Goal: Task Accomplishment & Management: Use online tool/utility

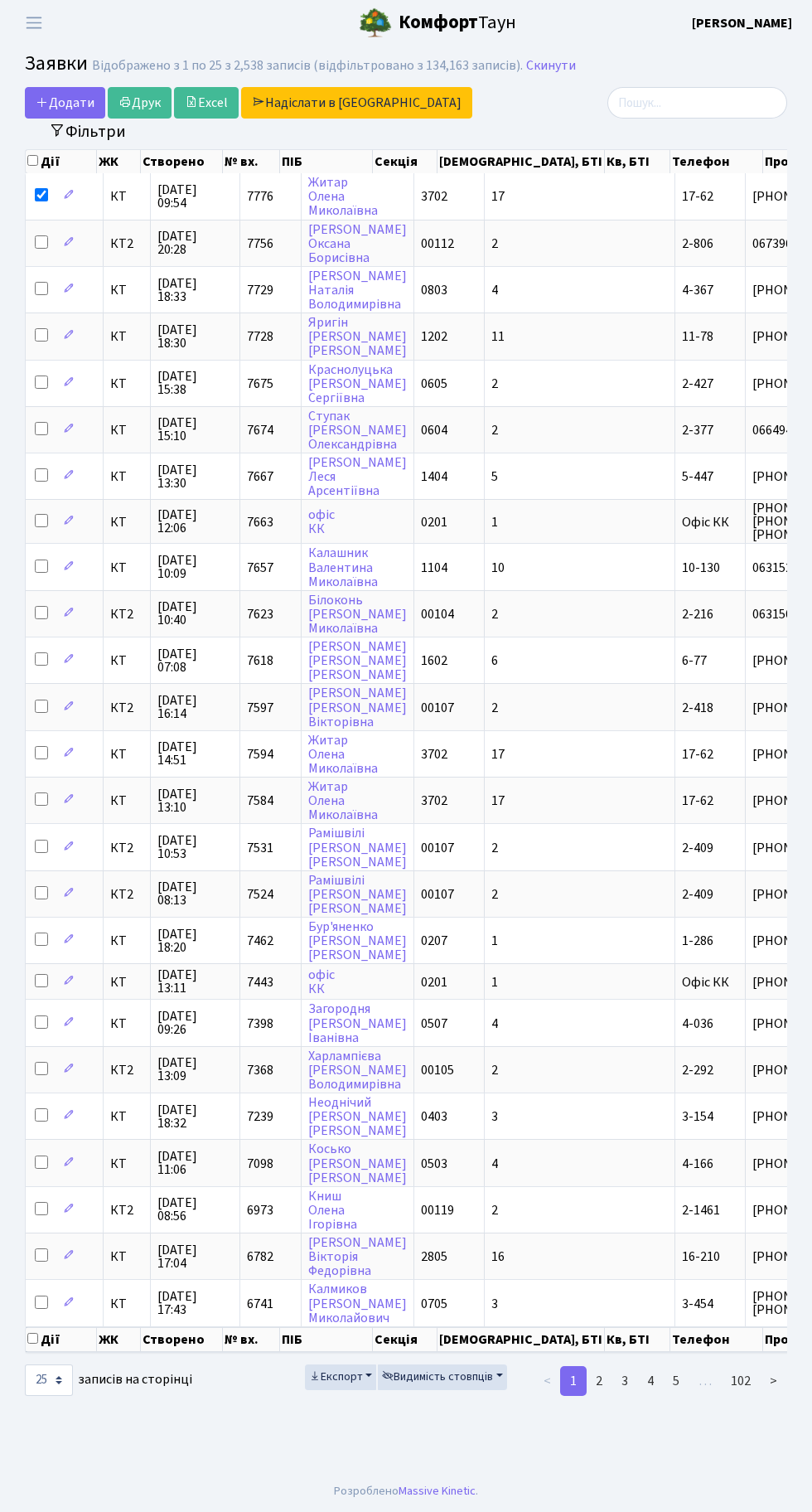
select select "25"
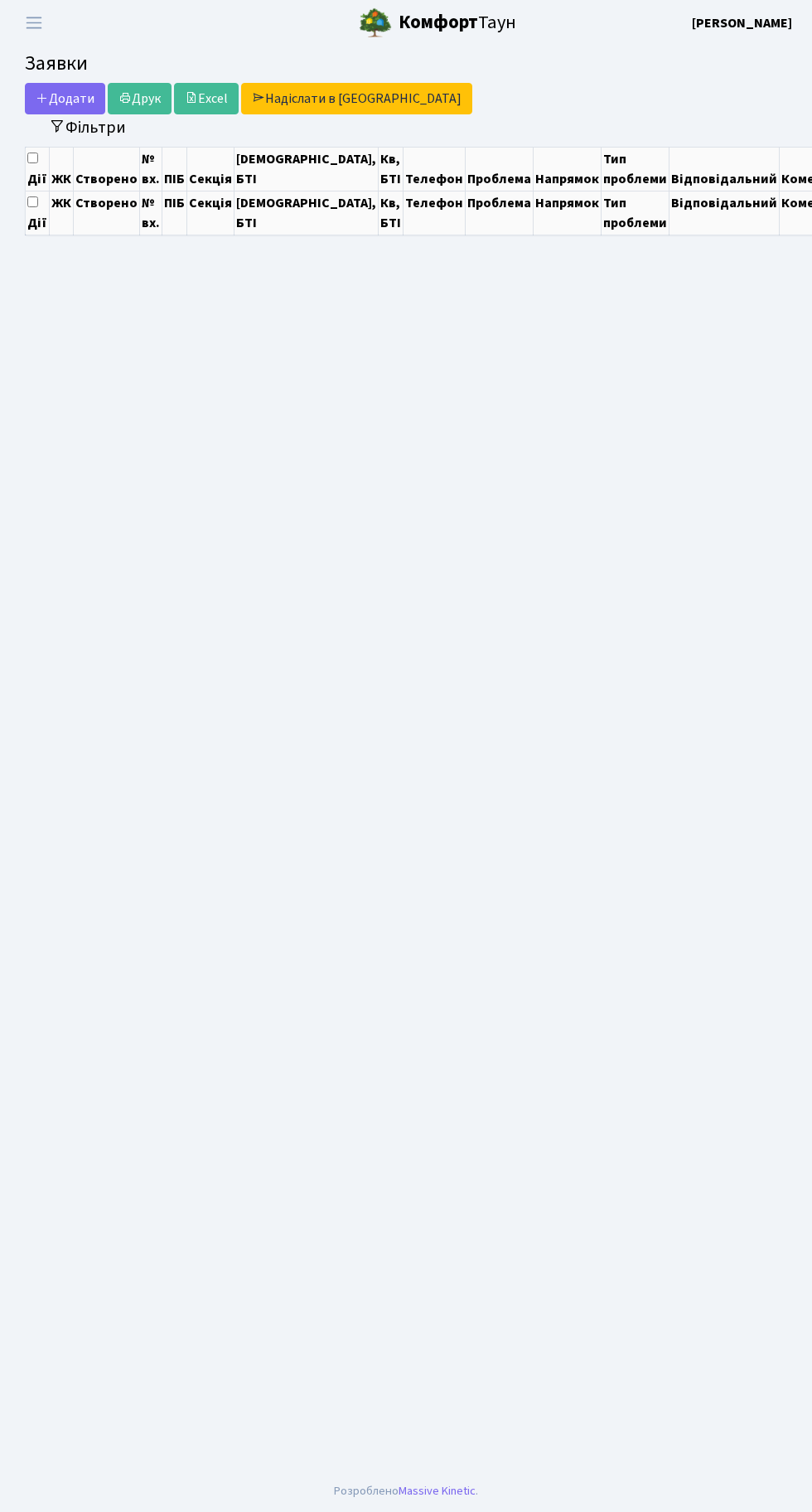
select select "25"
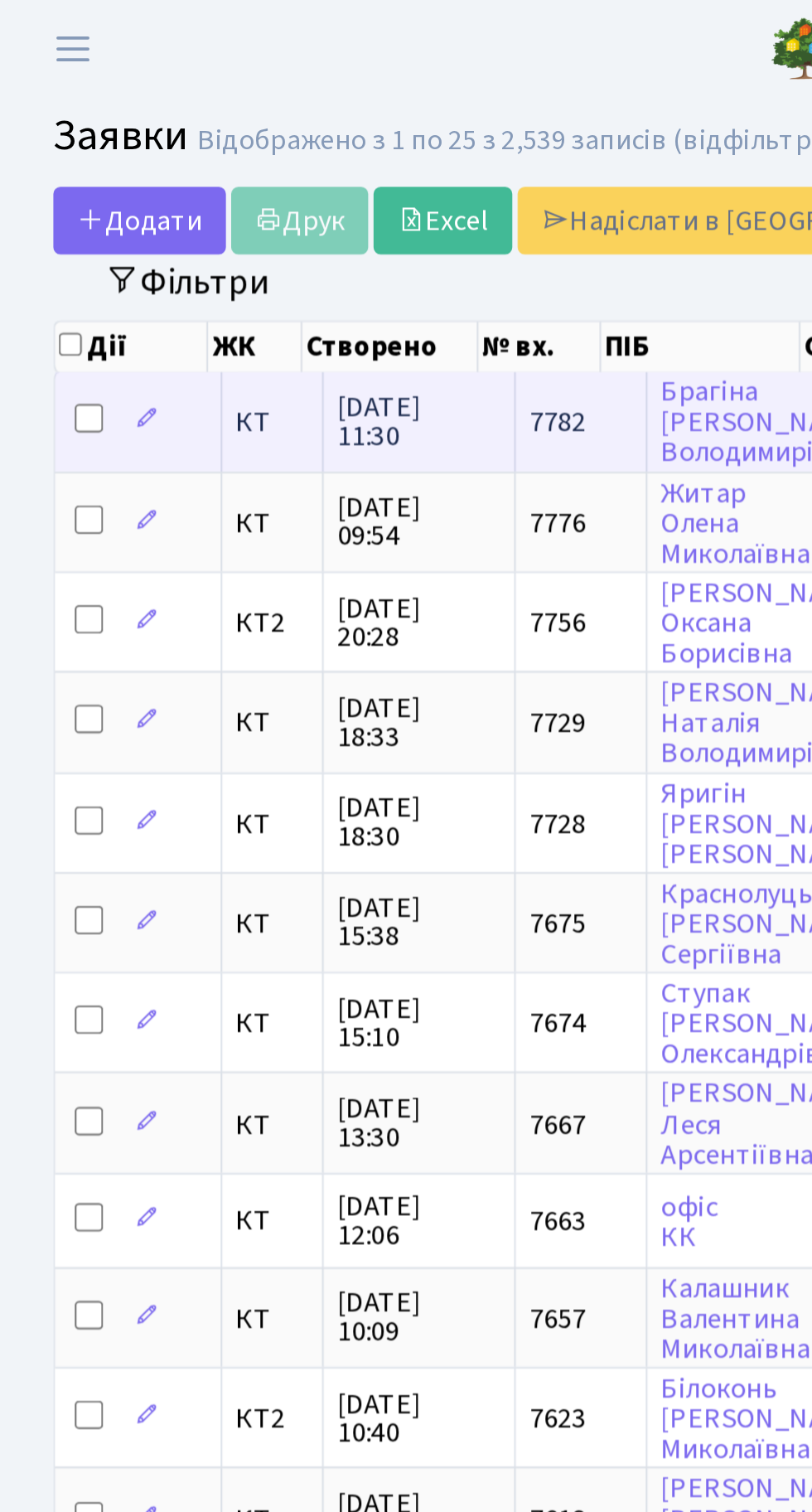
click at [46, 198] on input "checkbox" at bounding box center [41, 195] width 13 height 13
checkbox input "true"
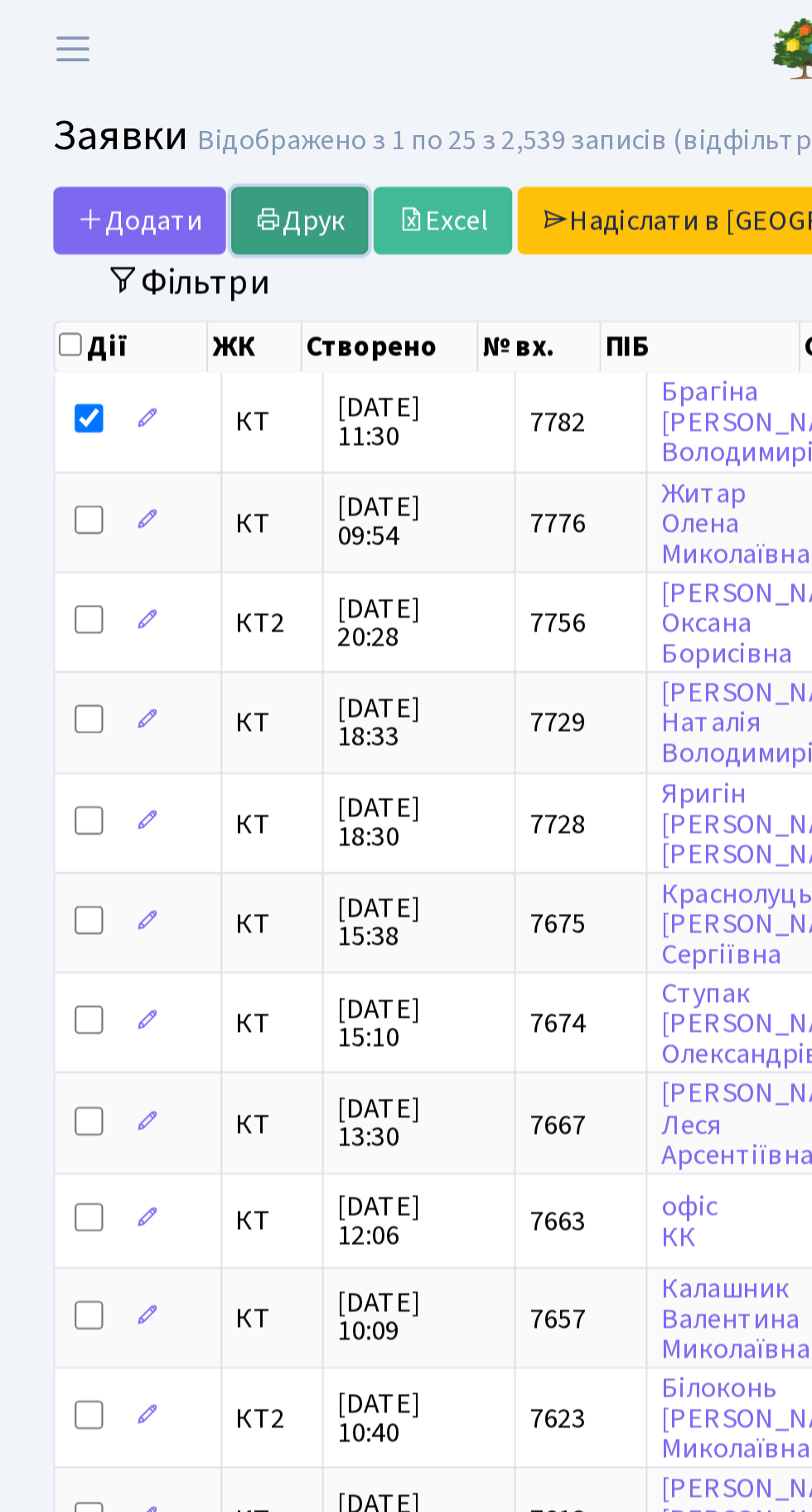
click at [138, 96] on link "Друк" at bounding box center [140, 103] width 64 height 31
